Goal: Task Accomplishment & Management: Manage account settings

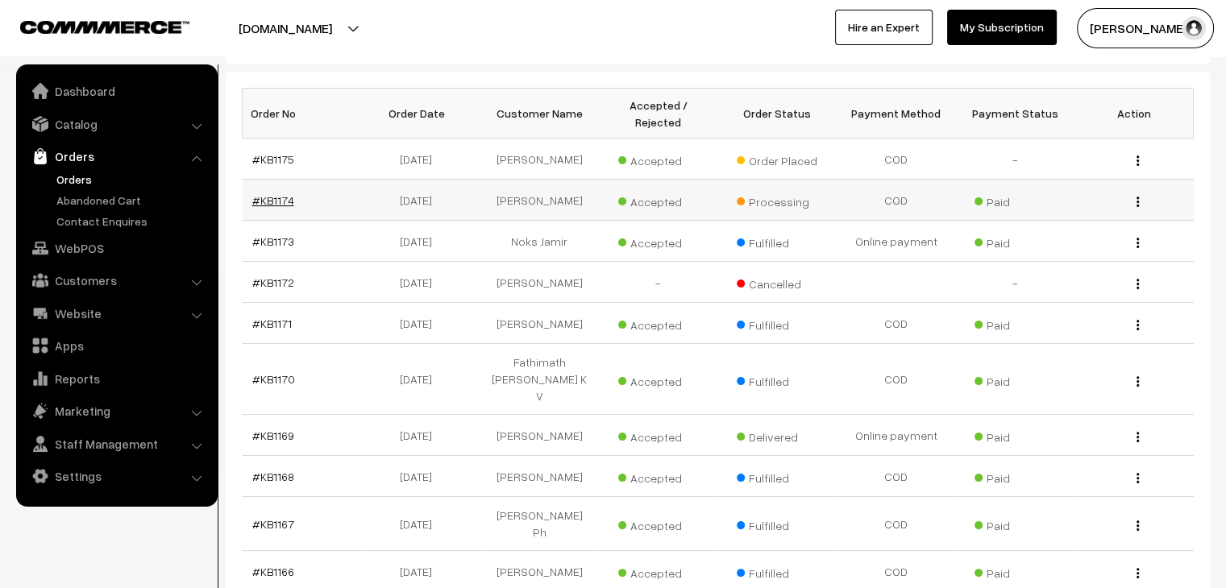
scroll to position [242, 0]
click at [135, 208] on ul "Orders" at bounding box center [116, 200] width 193 height 59
click at [132, 205] on link "Abandoned Cart" at bounding box center [132, 200] width 160 height 17
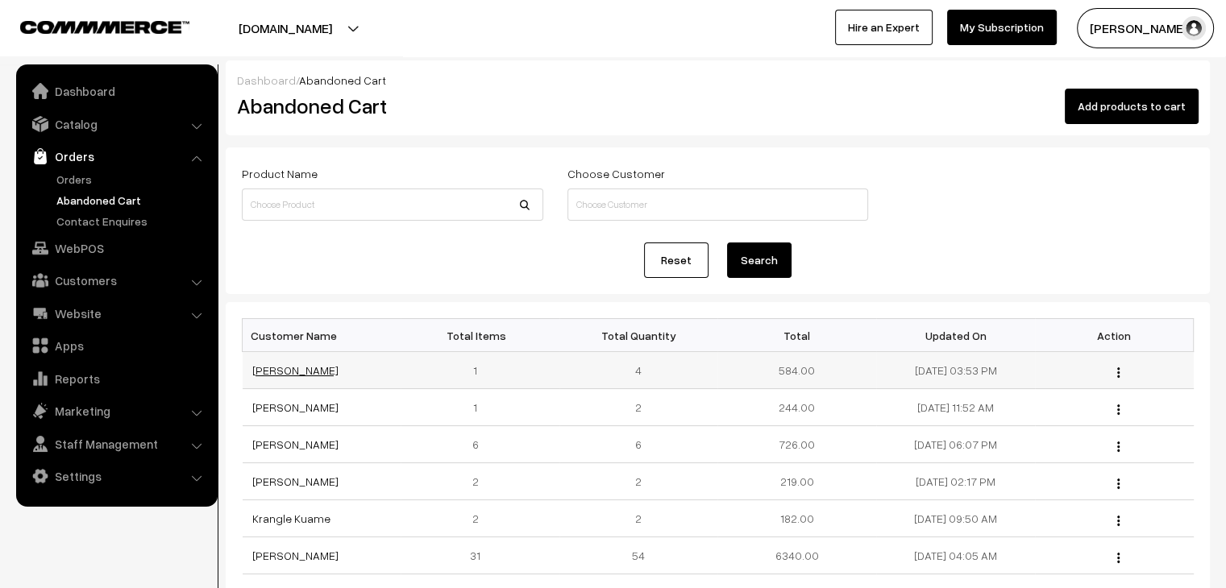
click at [280, 368] on link "[PERSON_NAME]" at bounding box center [295, 370] width 86 height 14
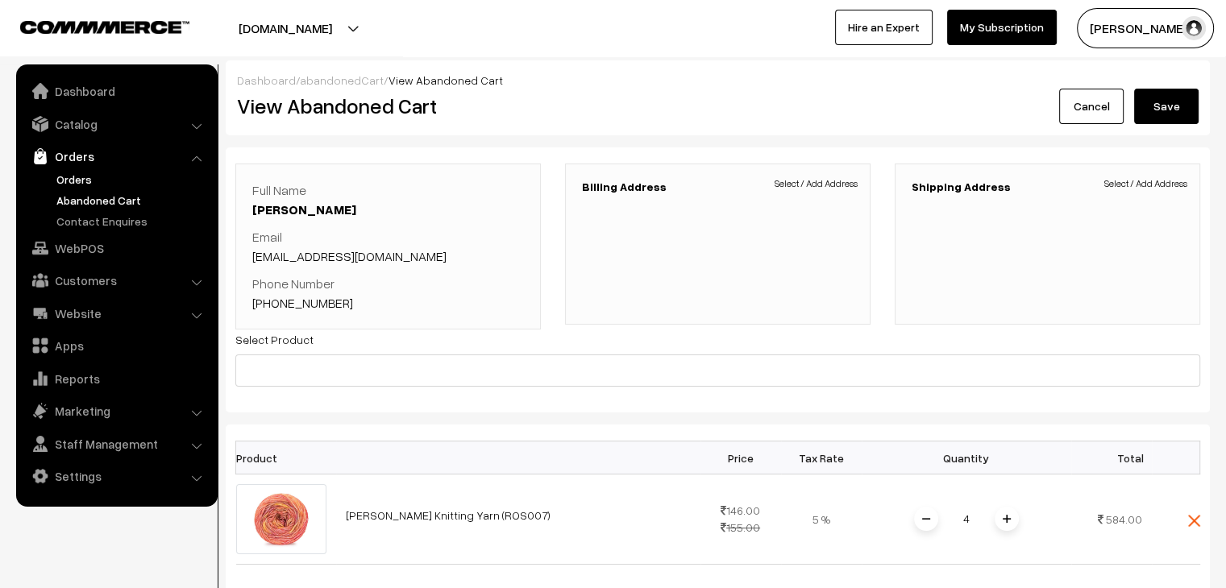
click at [74, 176] on link "Orders" at bounding box center [132, 179] width 160 height 17
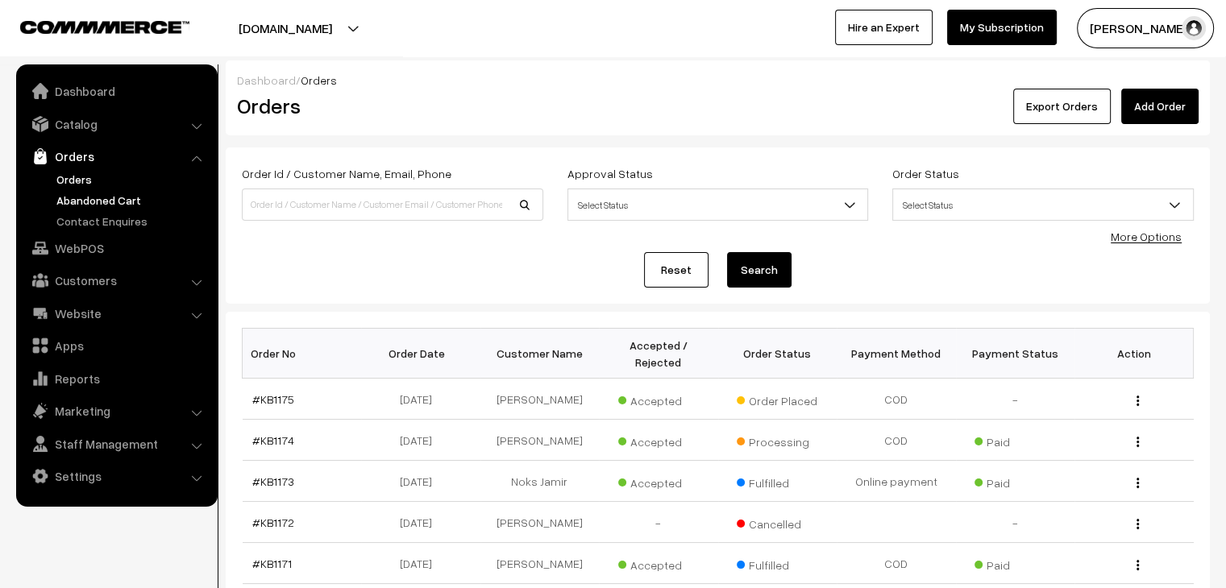
click at [119, 206] on link "Abandoned Cart" at bounding box center [132, 200] width 160 height 17
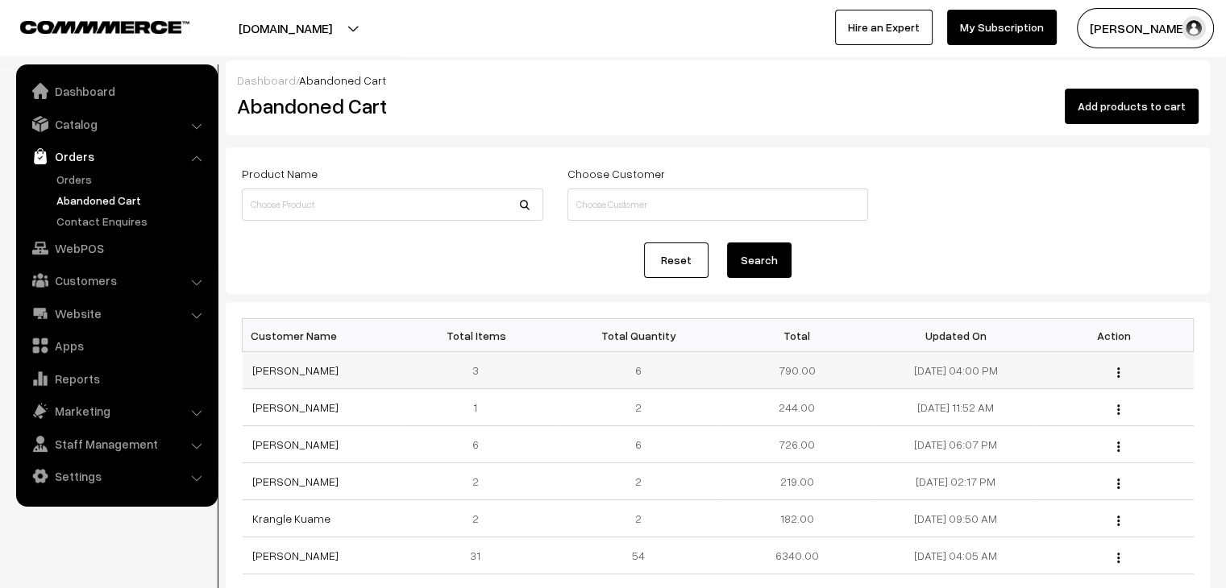
click at [257, 362] on td "Rifa Kazi" at bounding box center [322, 370] width 159 height 37
click at [262, 371] on link "Rifa Kazi" at bounding box center [295, 370] width 86 height 14
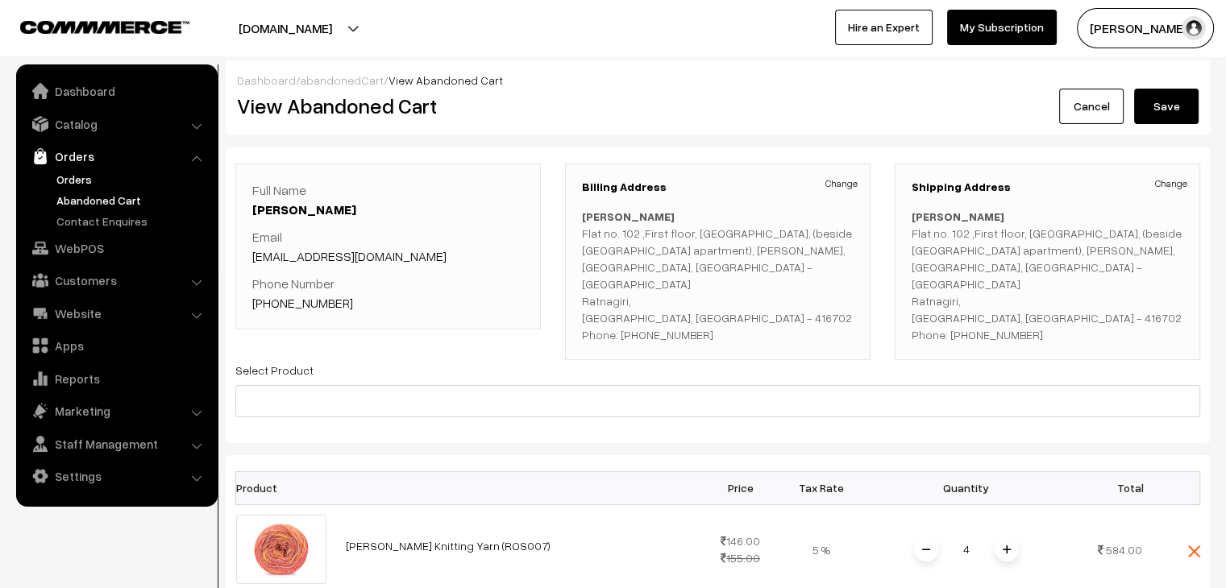
click at [97, 174] on link "Orders" at bounding box center [132, 179] width 160 height 17
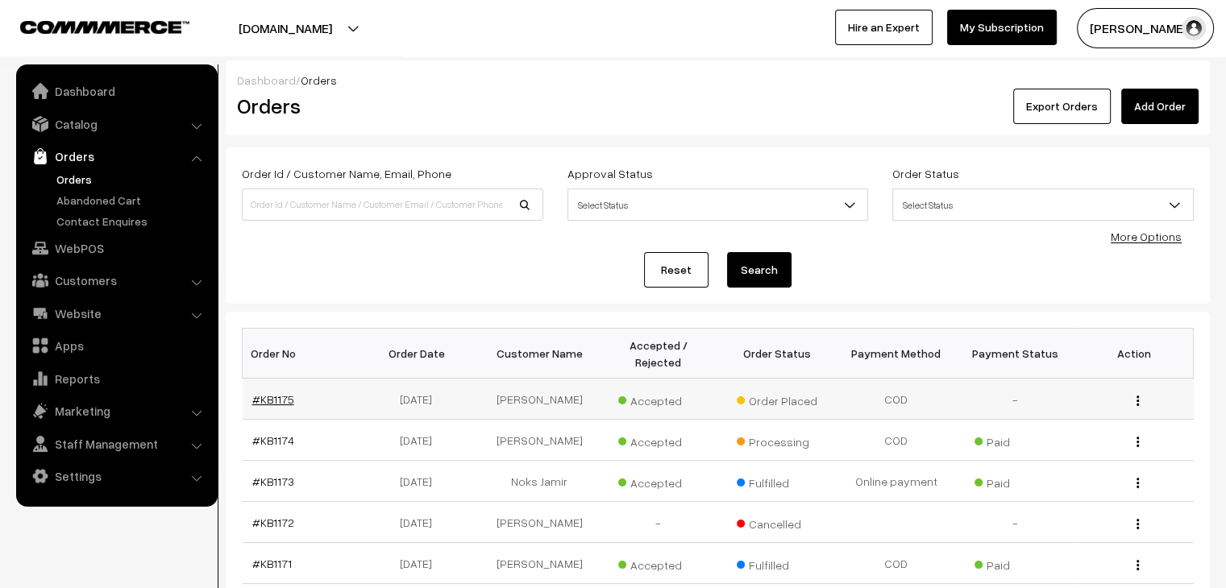
click at [279, 392] on link "#KB1175" at bounding box center [273, 399] width 42 height 14
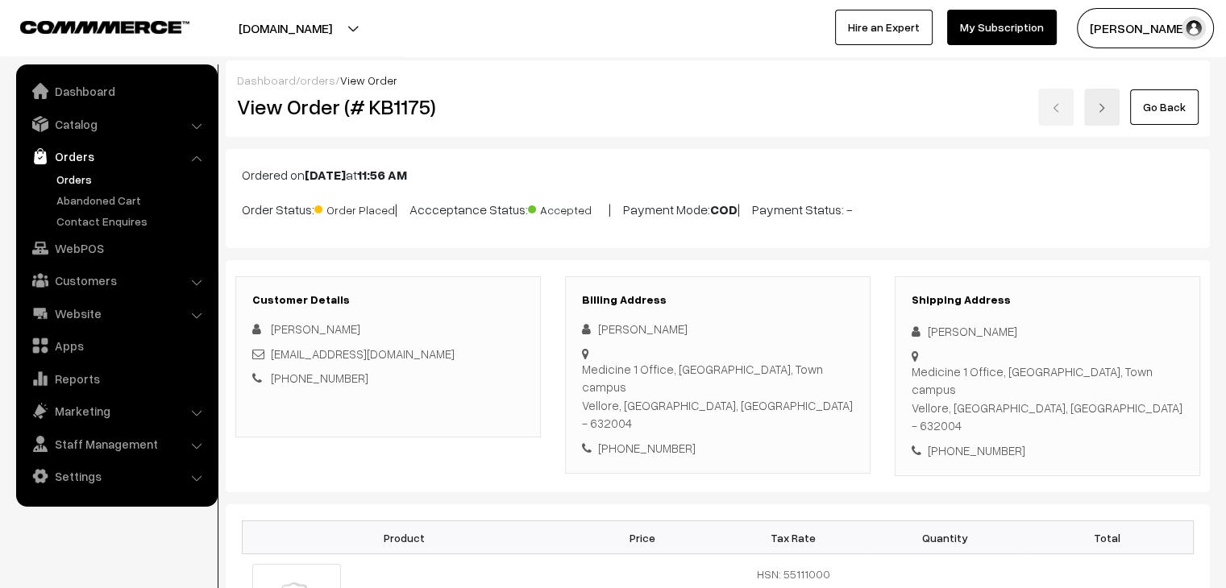
click at [97, 186] on link "Orders" at bounding box center [132, 179] width 160 height 17
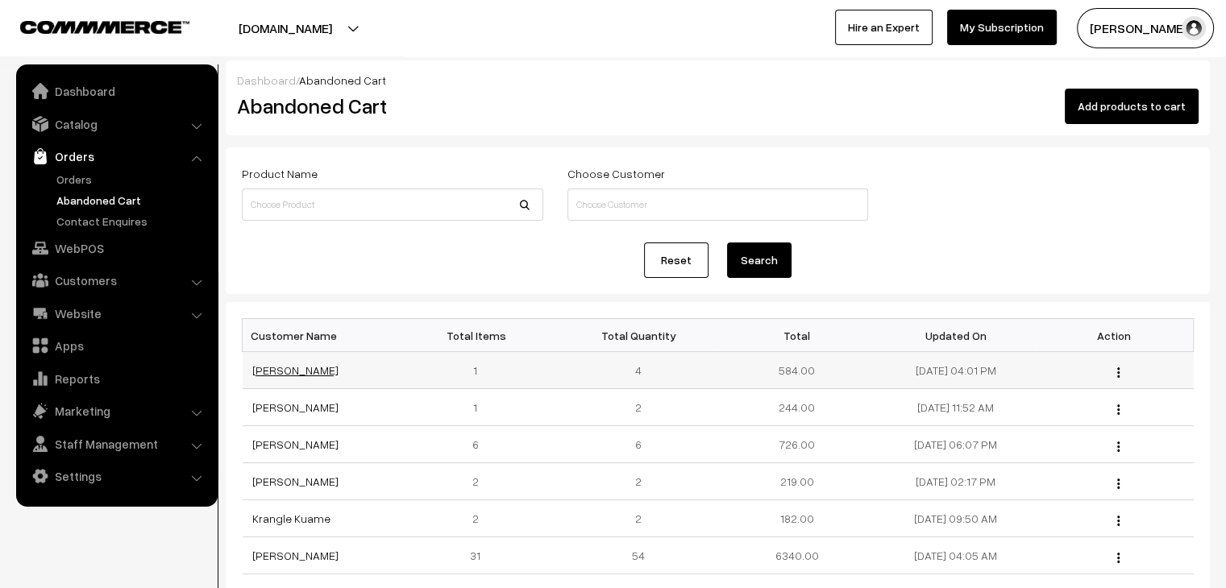
click at [274, 367] on link "Rifa Kazi" at bounding box center [295, 370] width 86 height 14
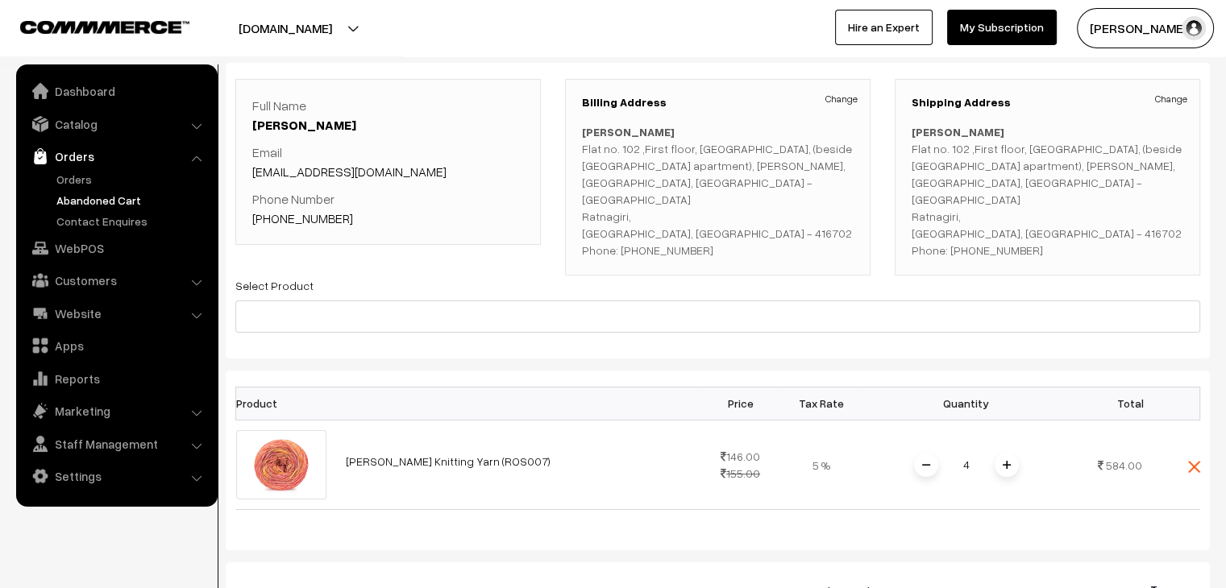
scroll to position [81, 0]
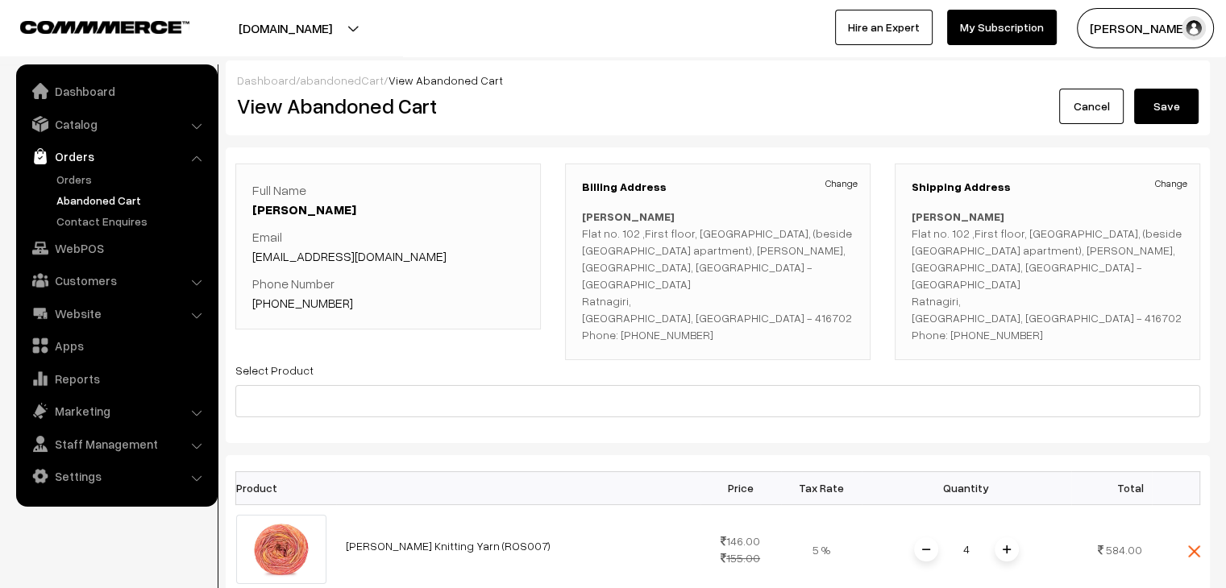
click at [354, 85] on link "abandonedCart" at bounding box center [342, 80] width 84 height 14
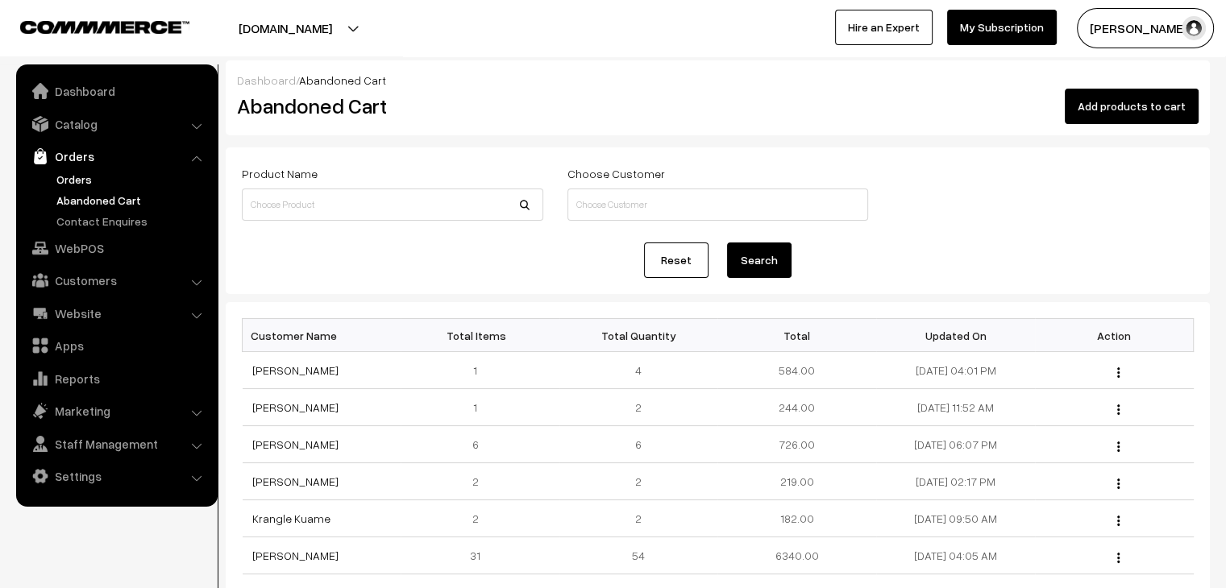
click at [61, 175] on link "Orders" at bounding box center [132, 179] width 160 height 17
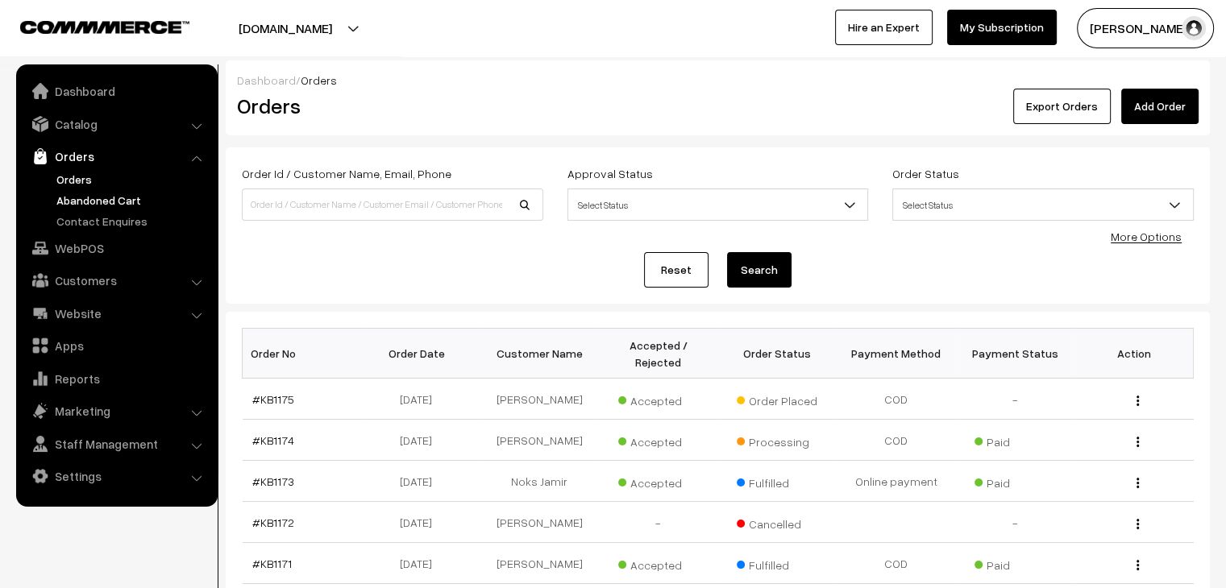
click at [133, 197] on link "Abandoned Cart" at bounding box center [132, 200] width 160 height 17
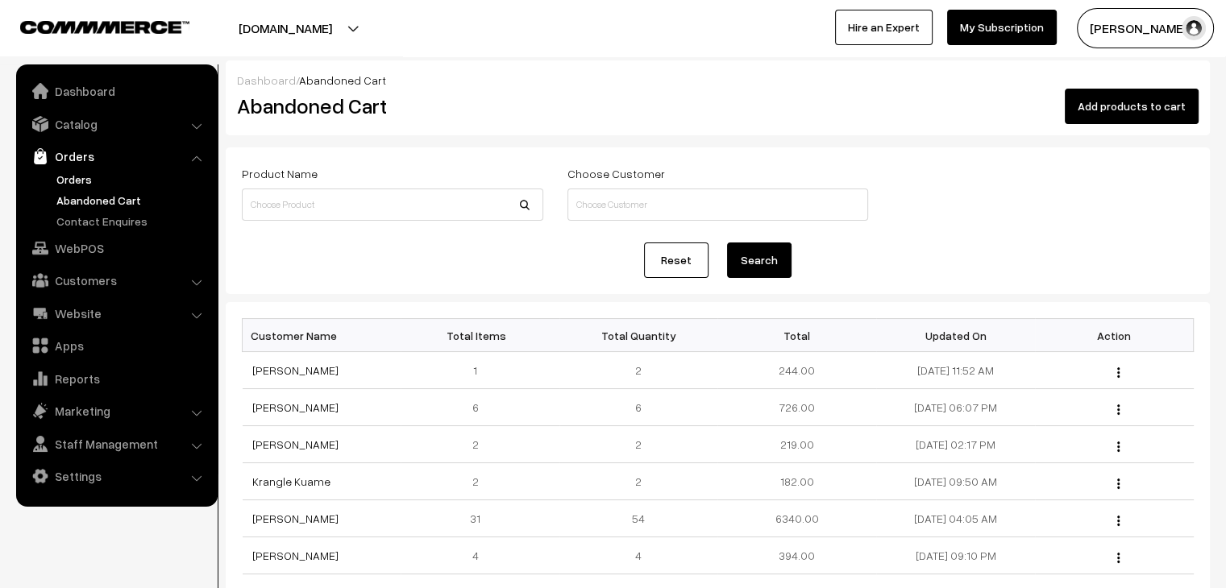
click at [84, 185] on link "Orders" at bounding box center [132, 179] width 160 height 17
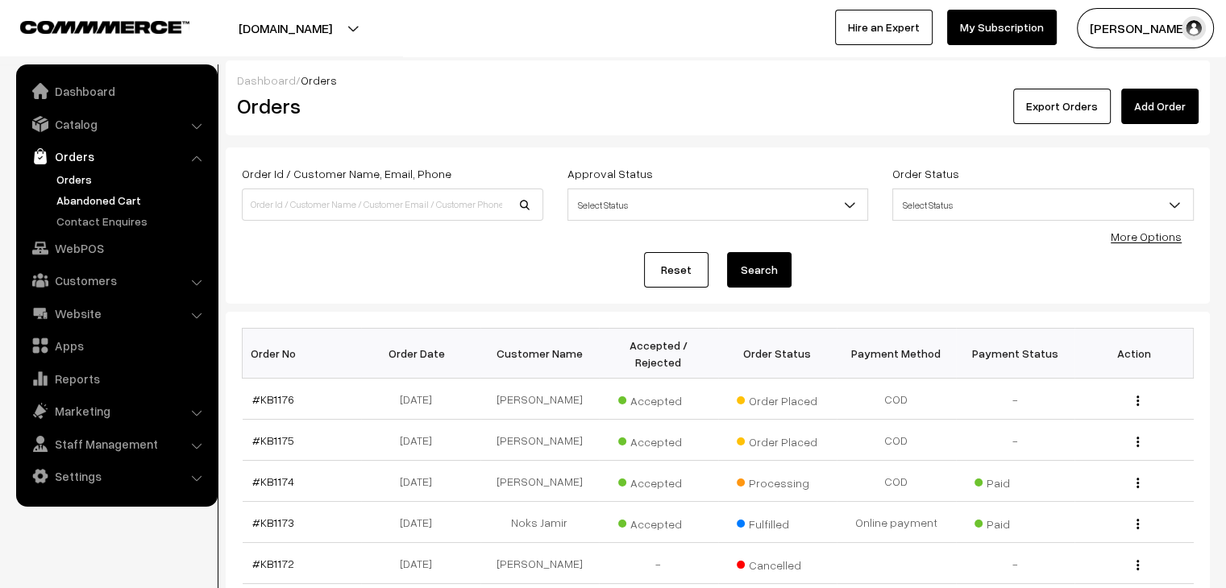
click at [141, 203] on link "Abandoned Cart" at bounding box center [132, 200] width 160 height 17
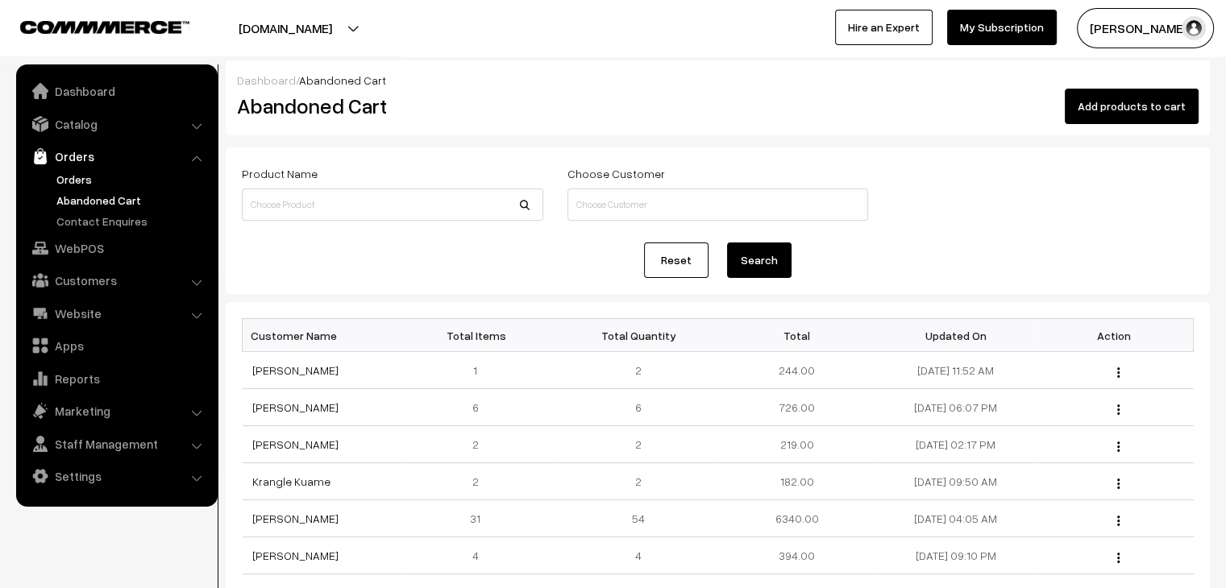
click at [93, 179] on link "Orders" at bounding box center [132, 179] width 160 height 17
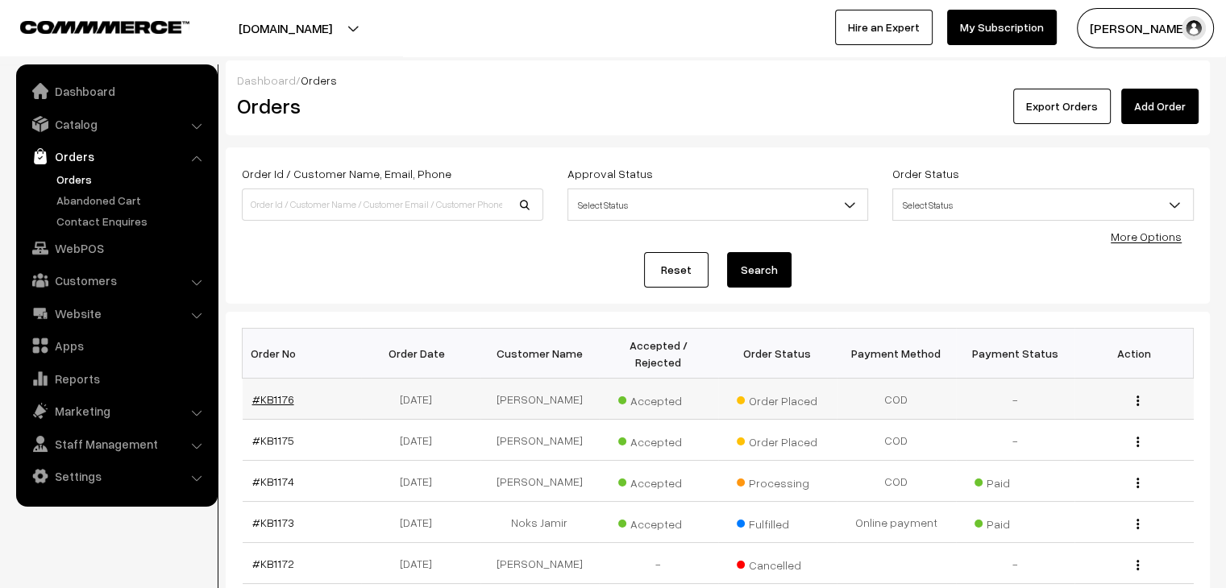
click at [278, 392] on link "#KB1176" at bounding box center [273, 399] width 42 height 14
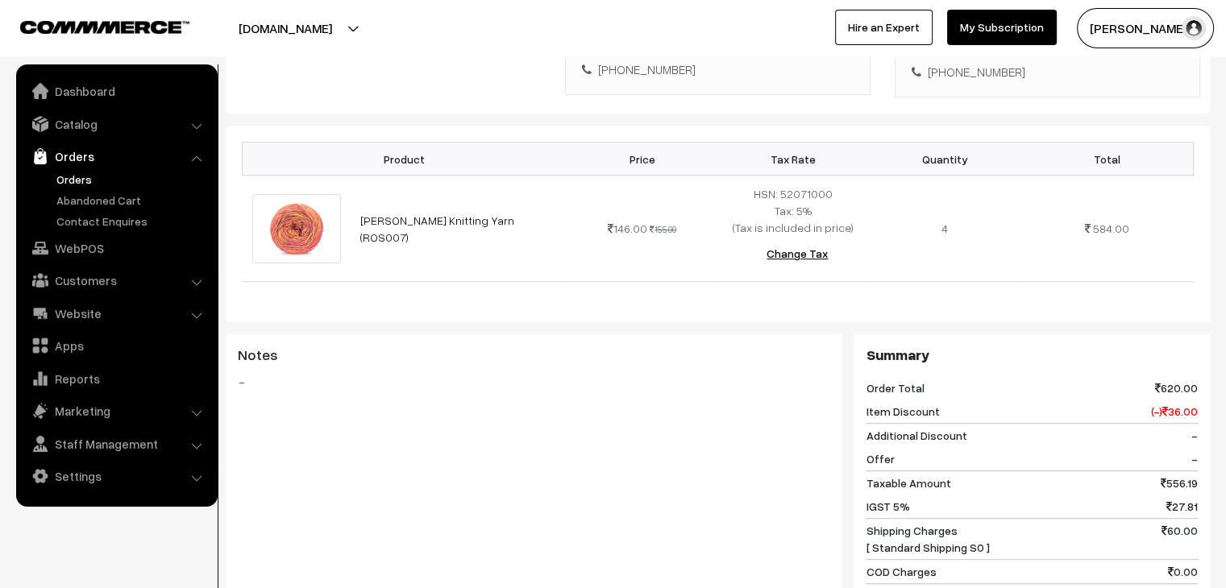
scroll to position [93, 0]
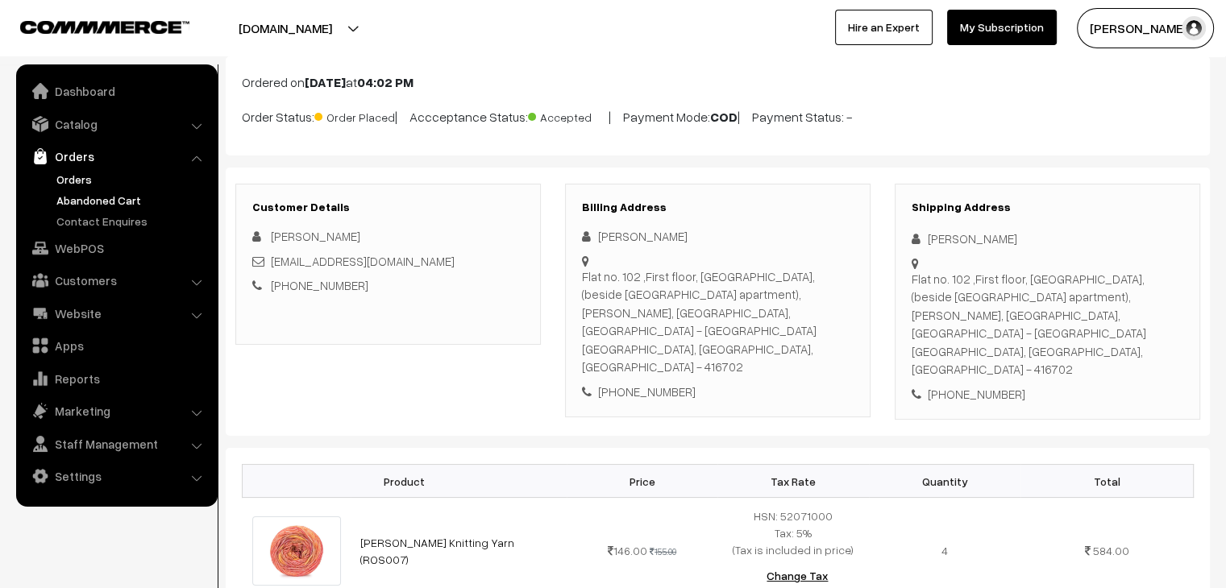
click at [108, 193] on link "Abandoned Cart" at bounding box center [132, 200] width 160 height 17
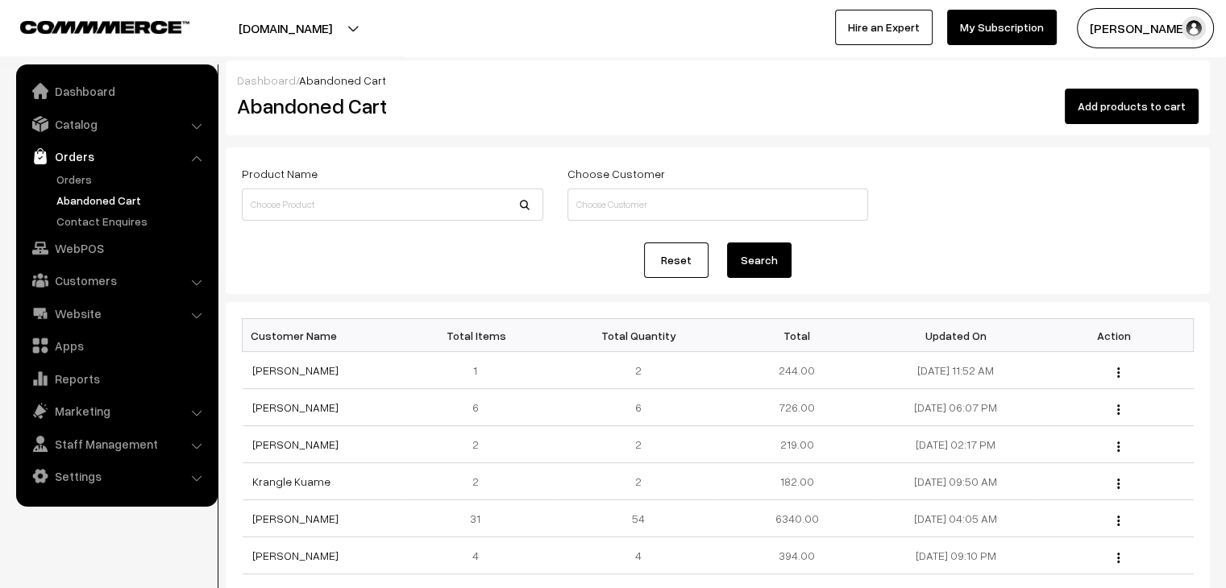
click at [79, 168] on link "Orders" at bounding box center [116, 156] width 192 height 29
click at [81, 172] on link "Orders" at bounding box center [132, 179] width 160 height 17
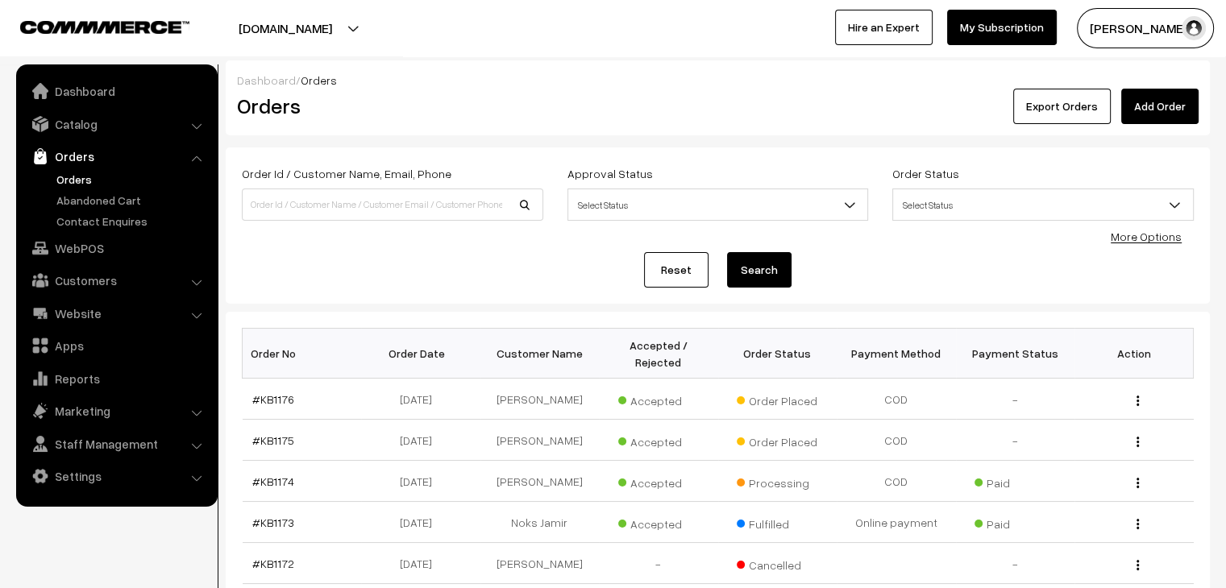
click at [275, 379] on td "#KB1176" at bounding box center [302, 399] width 119 height 41
click at [278, 392] on link "#KB1176" at bounding box center [273, 399] width 42 height 14
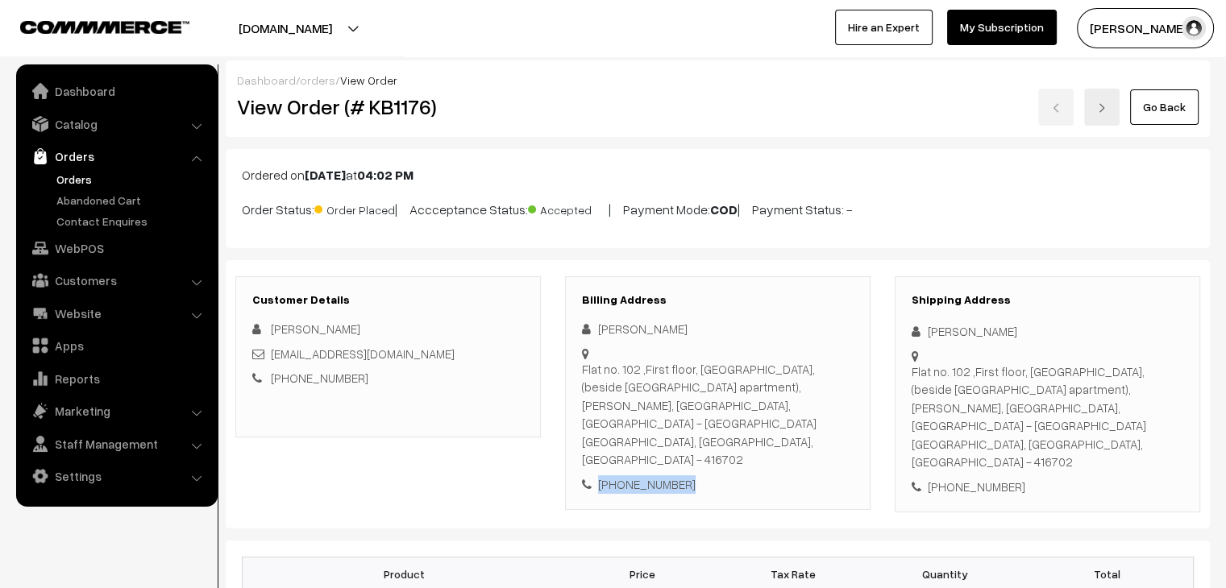
click at [594, 339] on div "[PERSON_NAME] Flat no. [STREET_ADDRESS][PERSON_NAME] [PHONE_NUMBER]" at bounding box center [718, 406] width 272 height 173
click at [680, 475] on div "+91 9209064604" at bounding box center [718, 484] width 272 height 19
click at [687, 475] on div "+91 9209064604" at bounding box center [718, 484] width 272 height 19
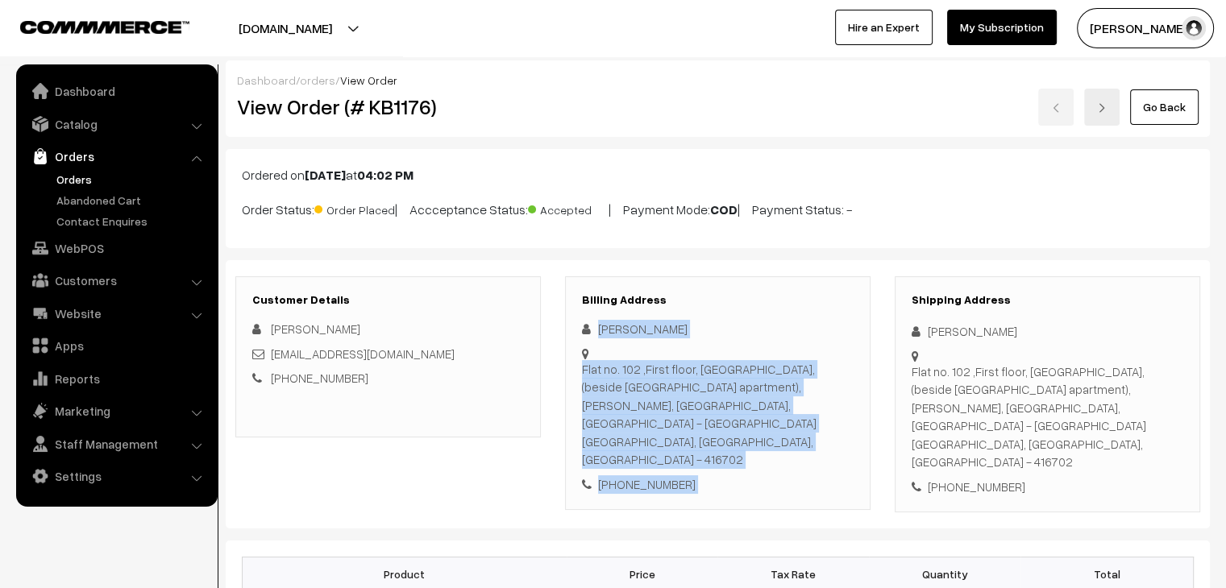
drag, startPoint x: 687, startPoint y: 449, endPoint x: 611, endPoint y: 342, distance: 130.6
click at [579, 321] on div "Billing Address Rifa Kazi Flat no. 102 ,First floor, Rahim Appartment, (beside …" at bounding box center [717, 393] width 305 height 234
drag, startPoint x: 634, startPoint y: 393, endPoint x: 657, endPoint y: 400, distance: 23.5
click at [657, 400] on div "Flat no. 102 ,First floor, Rahim Appartment, (beside Jamila apartment), Tambat …" at bounding box center [718, 414] width 272 height 109
